Goal: Transaction & Acquisition: Purchase product/service

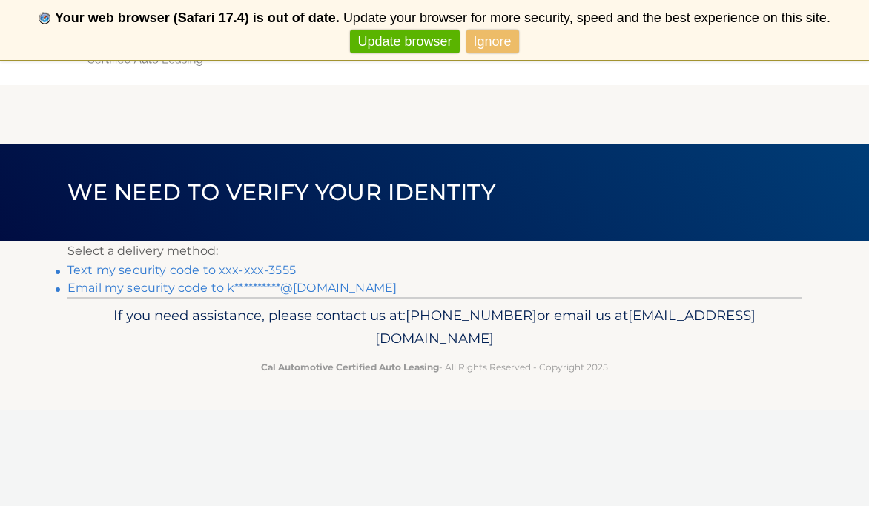
click at [483, 42] on link "Ignore" at bounding box center [492, 42] width 53 height 24
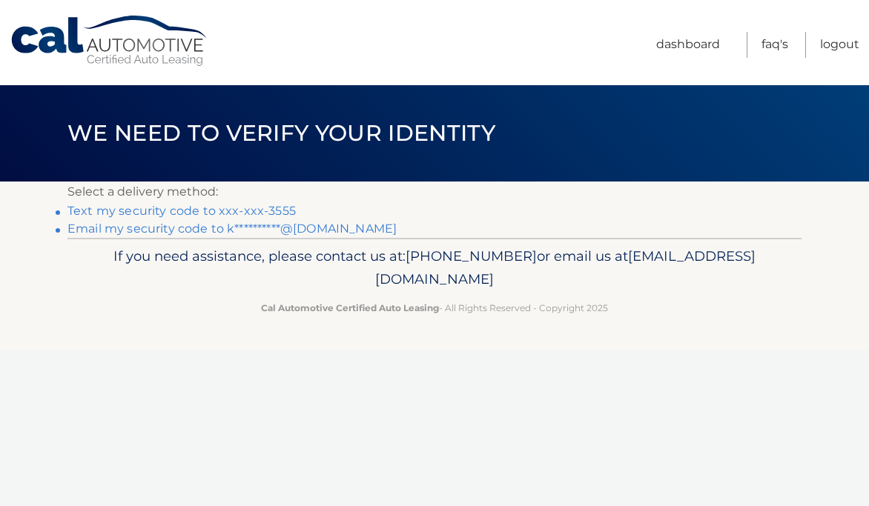
click at [268, 213] on link "Text my security code to xxx-xxx-3555" at bounding box center [181, 211] width 228 height 14
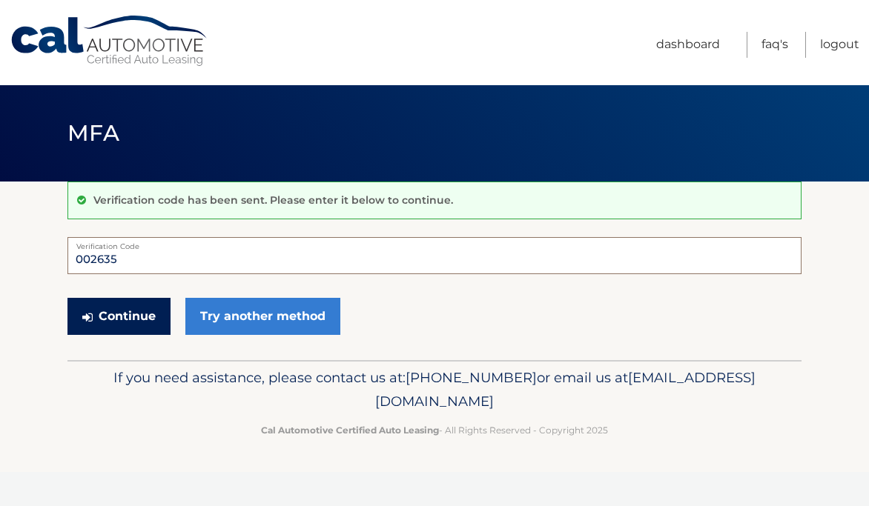
type input "002635"
click at [149, 320] on button "Continue" at bounding box center [118, 316] width 103 height 37
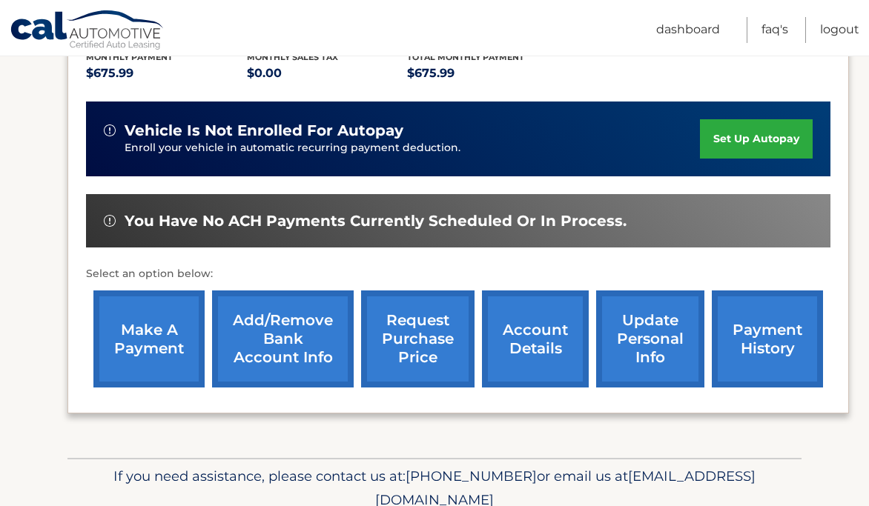
scroll to position [328, 0]
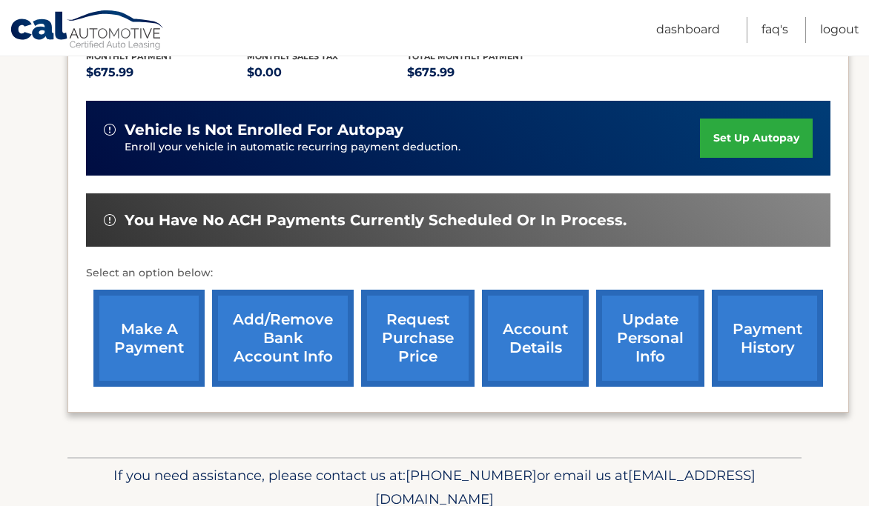
click at [156, 361] on link "make a payment" at bounding box center [148, 338] width 111 height 97
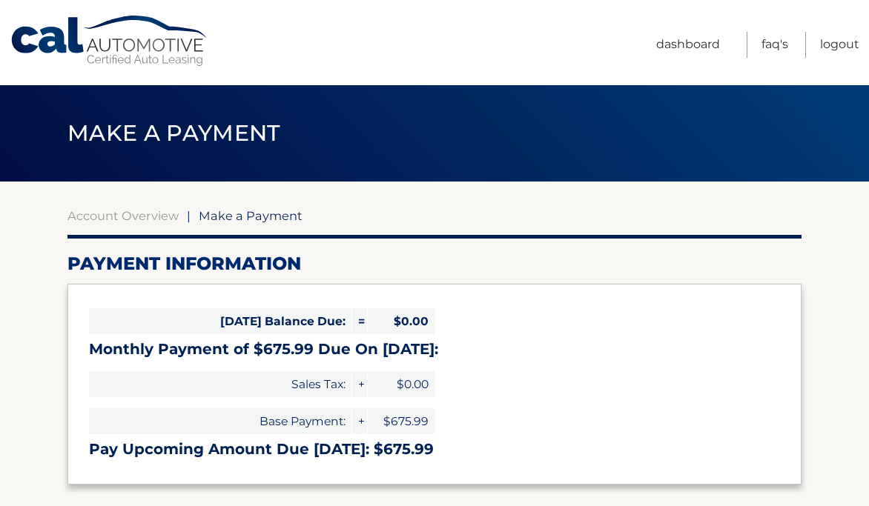
select select "NmE3MTI4NzMtZmUxYi00M2MxLTk1ODUtMTI0ZGNkM2FjZjcx"
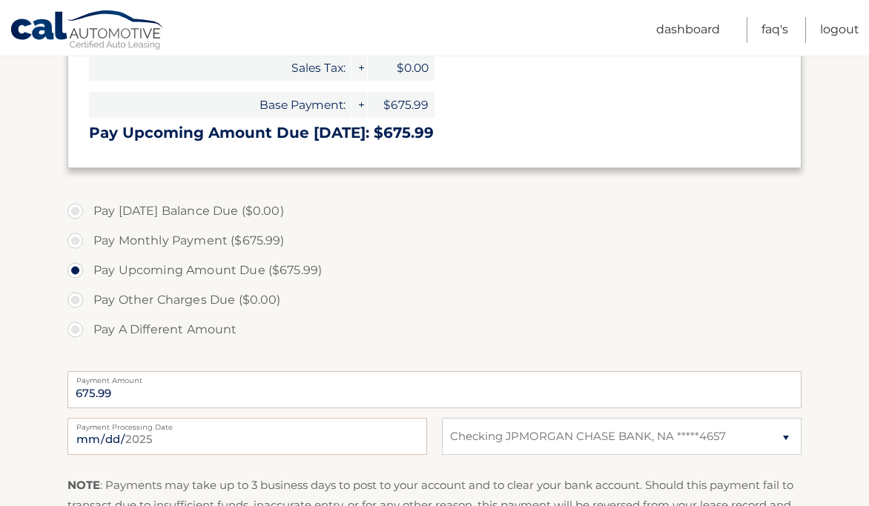
scroll to position [317, 0]
click at [213, 238] on label "Pay Monthly Payment ($675.99)" at bounding box center [434, 240] width 734 height 30
click at [88, 238] on input "Pay Monthly Payment ($675.99)" at bounding box center [80, 237] width 15 height 24
radio input "true"
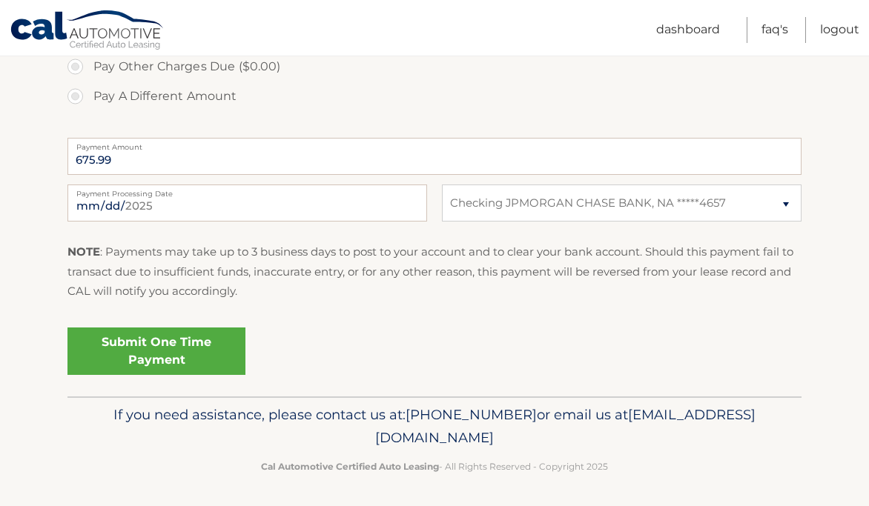
scroll to position [549, 0]
click at [177, 360] on link "Submit One Time Payment" at bounding box center [156, 351] width 178 height 47
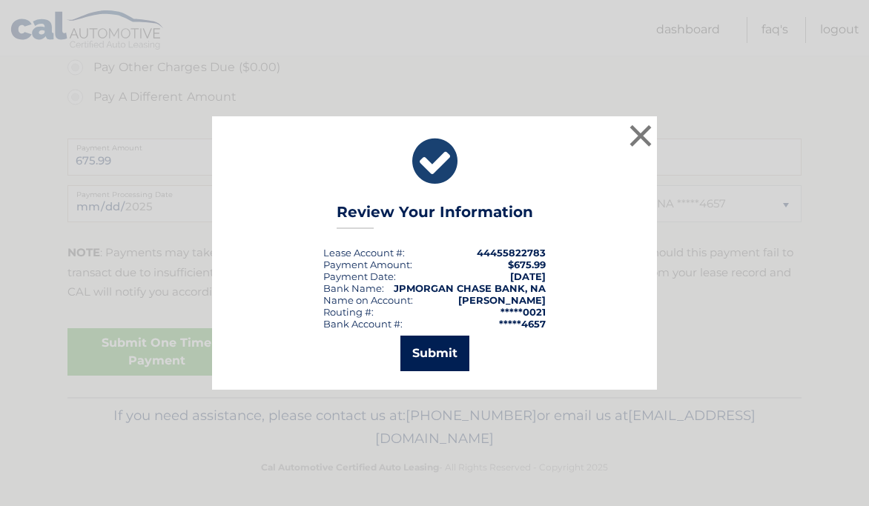
click at [428, 350] on button "Submit" at bounding box center [434, 354] width 69 height 36
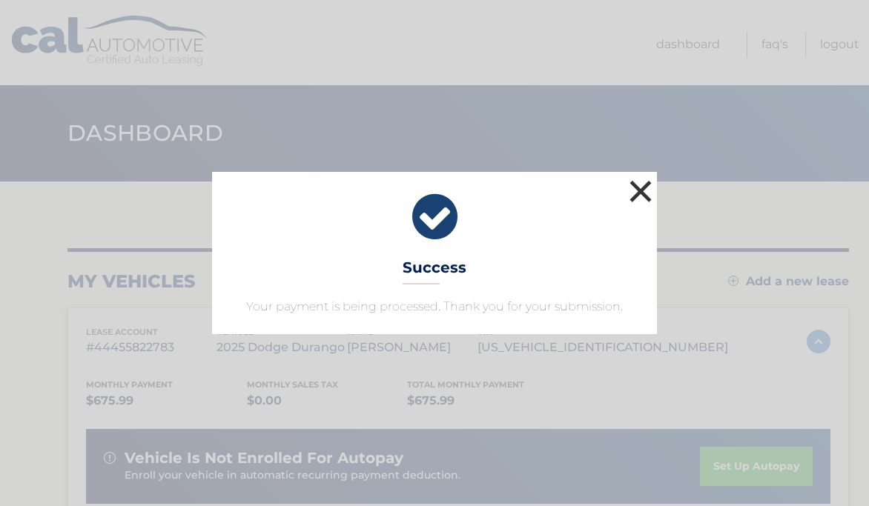
click at [644, 198] on button "×" at bounding box center [641, 191] width 30 height 30
